Goal: Navigation & Orientation: Find specific page/section

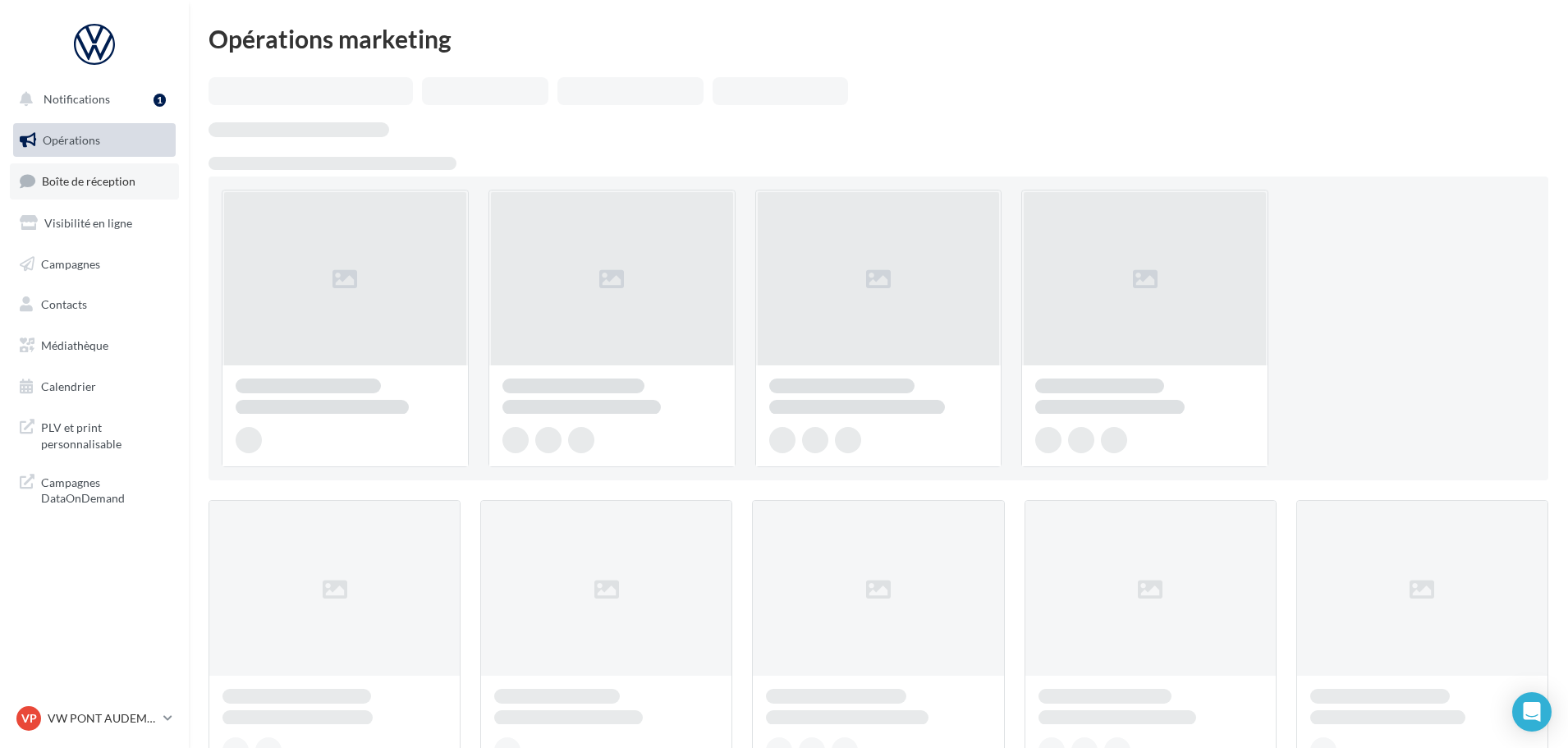
click at [55, 175] on span "Boîte de réception" at bounding box center [89, 181] width 94 height 14
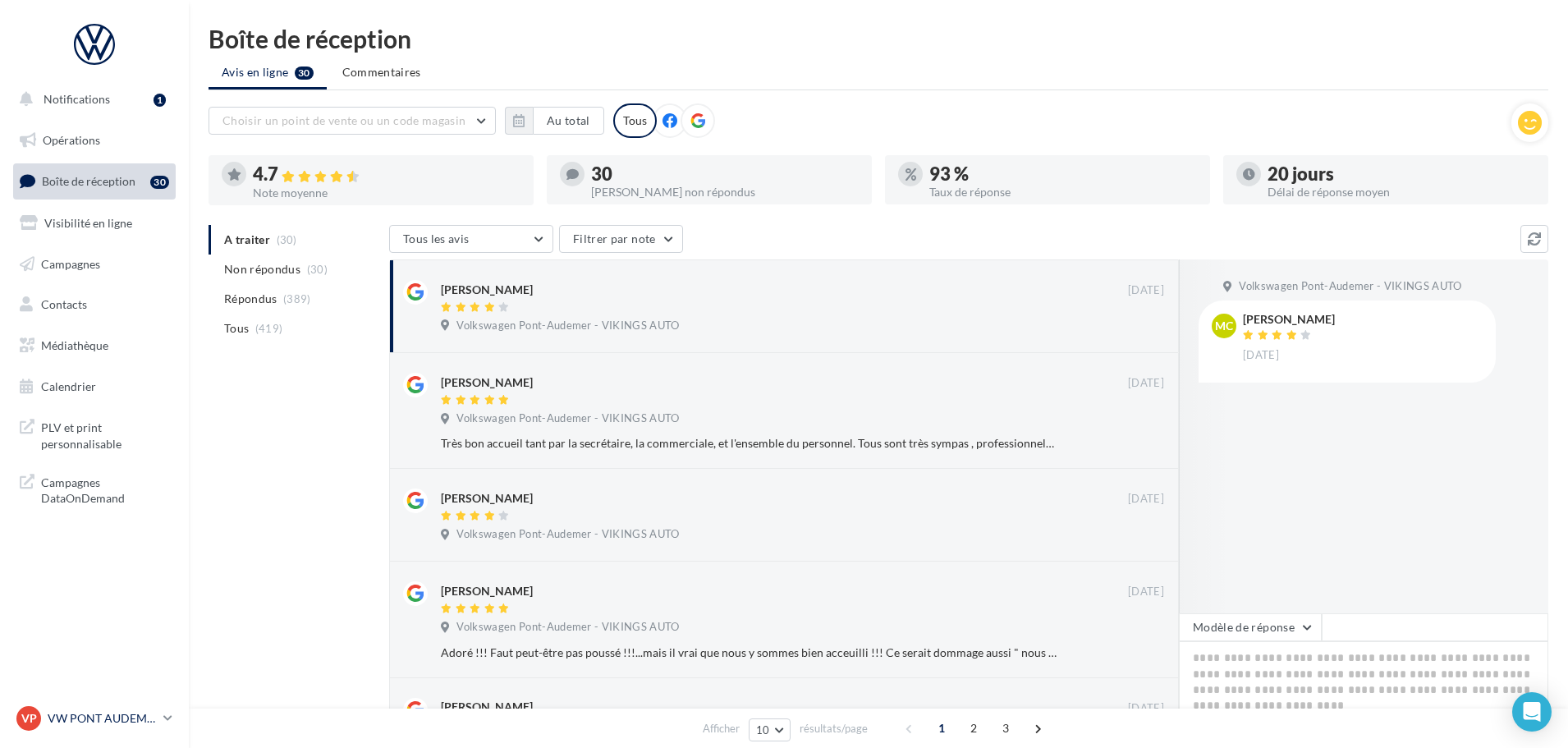
click at [98, 711] on p "VW PONT AUDEMER" at bounding box center [102, 719] width 109 height 17
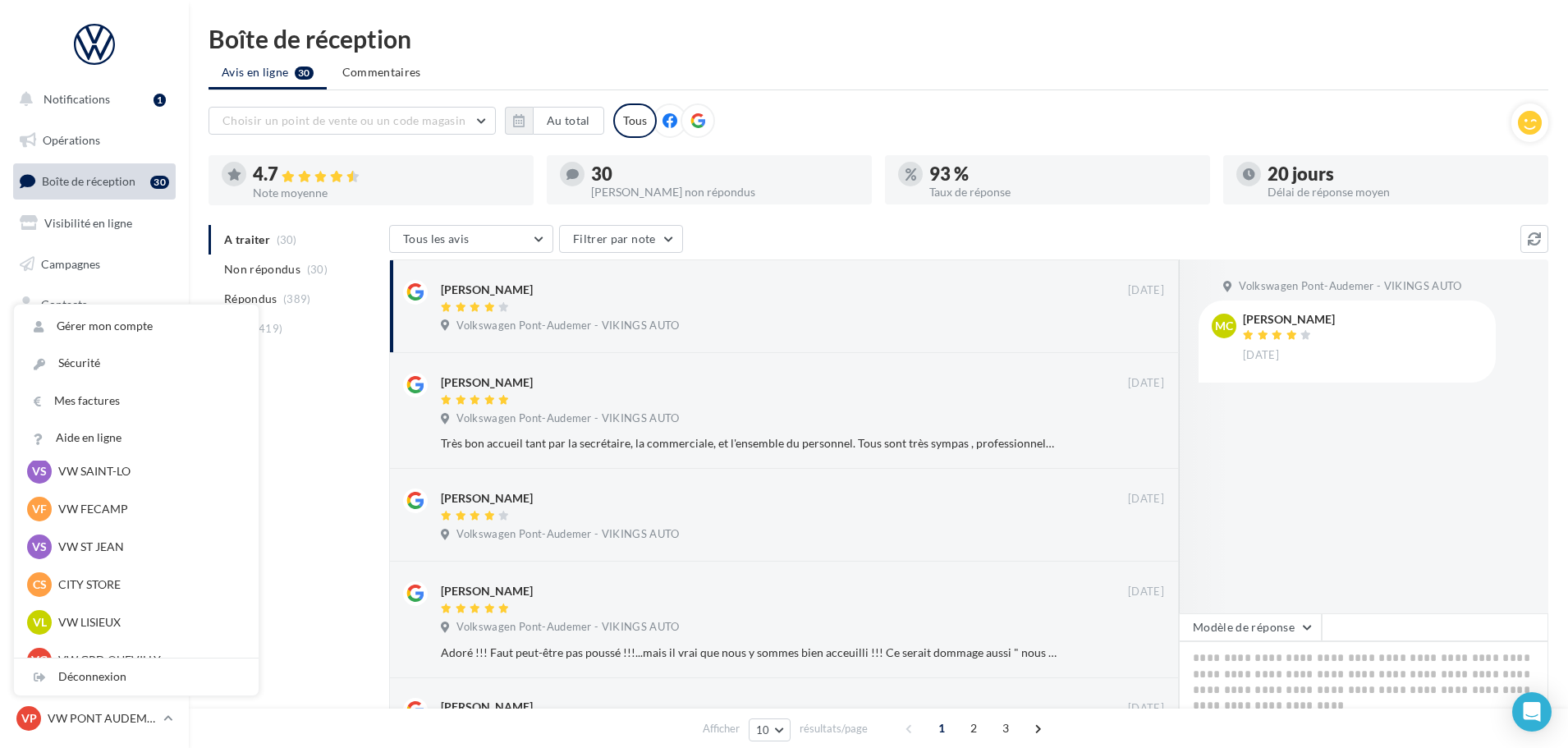
scroll to position [247, 0]
click at [89, 584] on p "VW LISIEUX" at bounding box center [149, 582] width 181 height 17
